Goal: Check status: Check status

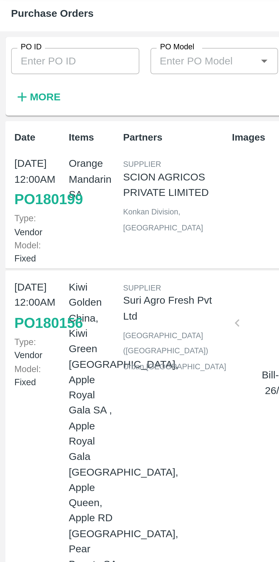
click at [30, 41] on input "PO ID" at bounding box center [31, 41] width 53 height 11
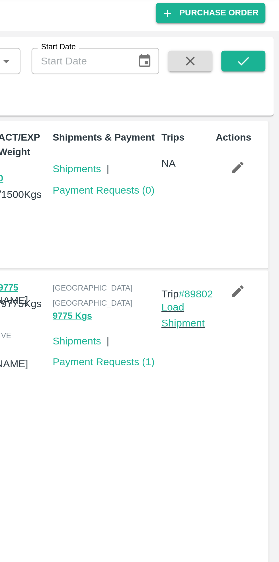
type input "170112"
click at [263, 43] on icon "submit" at bounding box center [264, 41] width 6 height 6
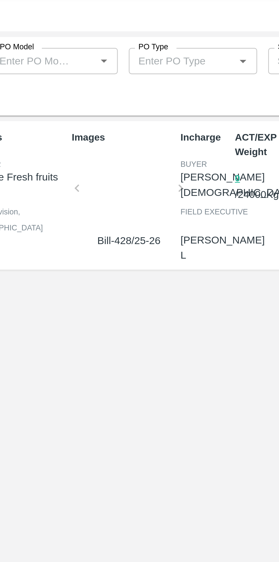
click at [119, 98] on div at bounding box center [119, 96] width 38 height 30
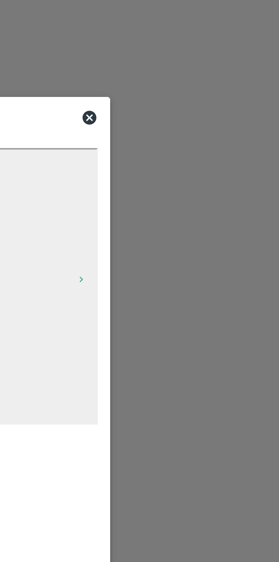
click at [199, 190] on icon at bounding box center [201, 191] width 6 height 6
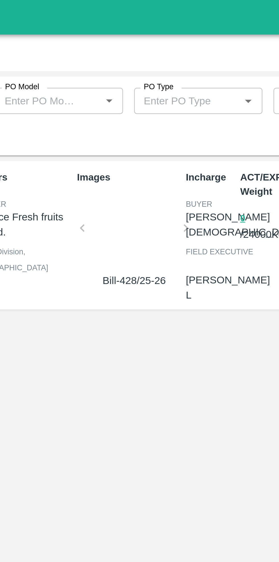
click at [153, 143] on div "Date 19 Aug, 12:00AM PO 170112 Type: Vendor Model: Fixed Items Orange Valencia …" at bounding box center [139, 308] width 275 height 484
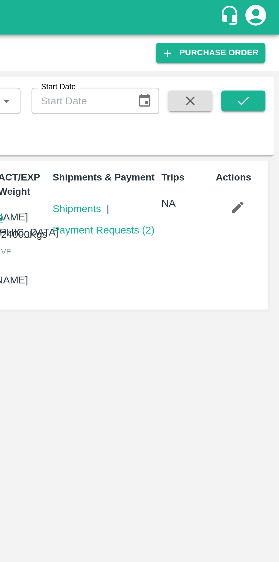
click at [265, 42] on icon "submit" at bounding box center [264, 41] width 6 height 6
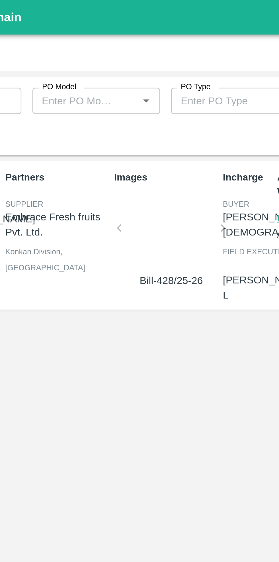
click at [120, 98] on div at bounding box center [119, 96] width 38 height 30
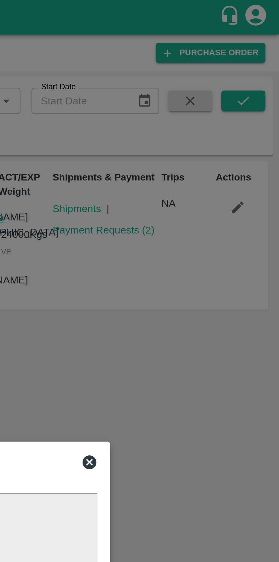
click at [199, 193] on icon at bounding box center [201, 190] width 7 height 7
